Goal: Check status: Check status

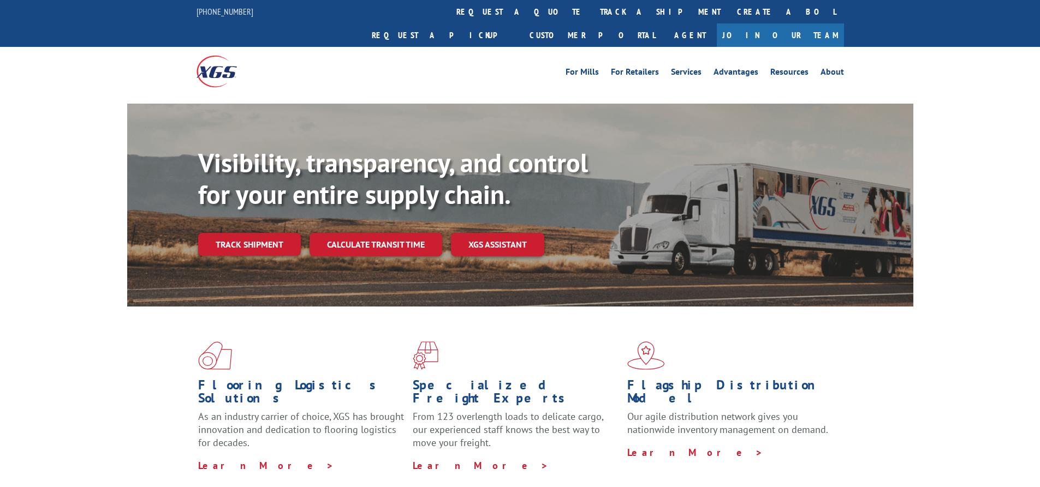
drag, startPoint x: 238, startPoint y: 220, endPoint x: 28, endPoint y: 163, distance: 217.4
click at [237, 233] on link "Track shipment" at bounding box center [249, 244] width 103 height 23
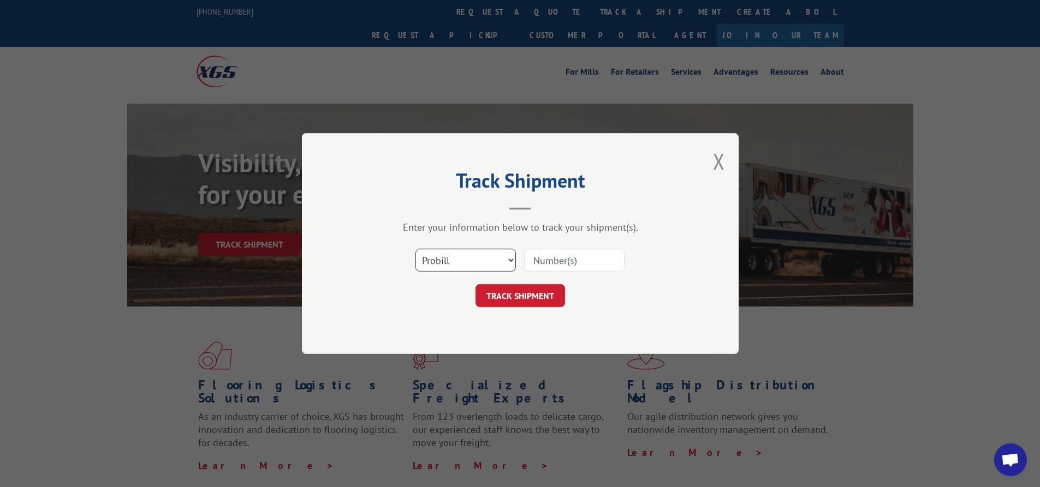
click at [476, 260] on select "Select category... Probill BOL PO" at bounding box center [465, 260] width 100 height 23
select select "bol"
click at [415, 249] on select "Select category... Probill BOL PO" at bounding box center [465, 260] width 100 height 23
click at [546, 257] on input at bounding box center [574, 260] width 100 height 23
type input "2847229"
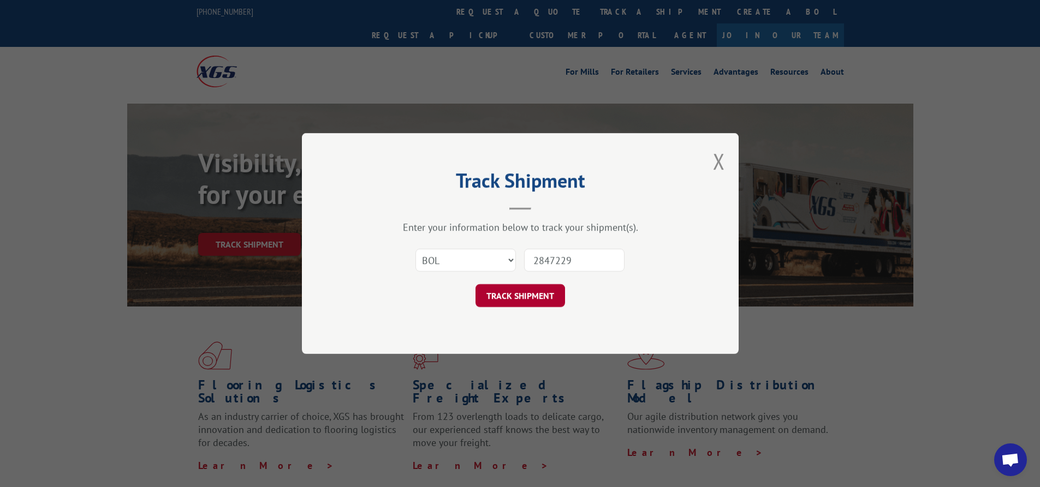
click at [524, 293] on button "TRACK SHIPMENT" at bounding box center [519, 295] width 89 height 23
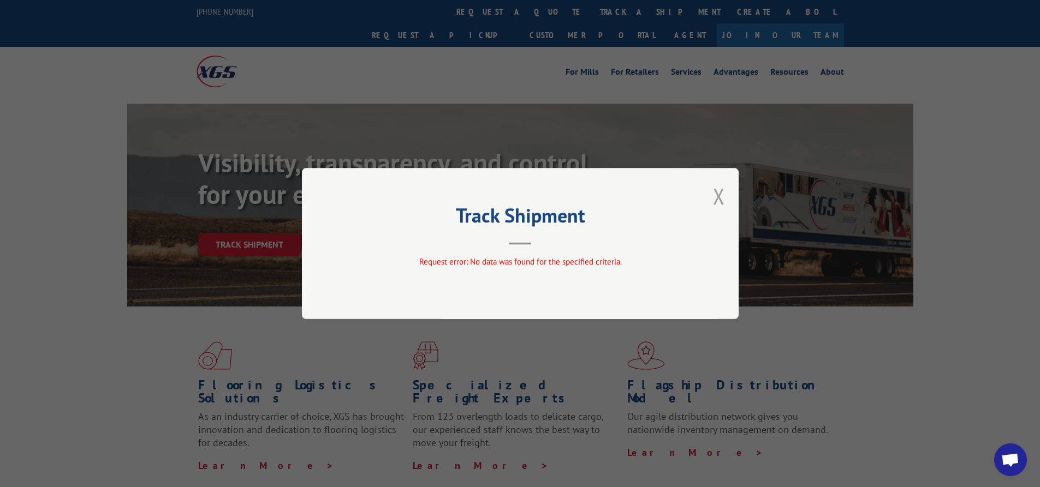
click at [720, 195] on button "Close modal" at bounding box center [719, 196] width 12 height 29
